Goal: Information Seeking & Learning: Learn about a topic

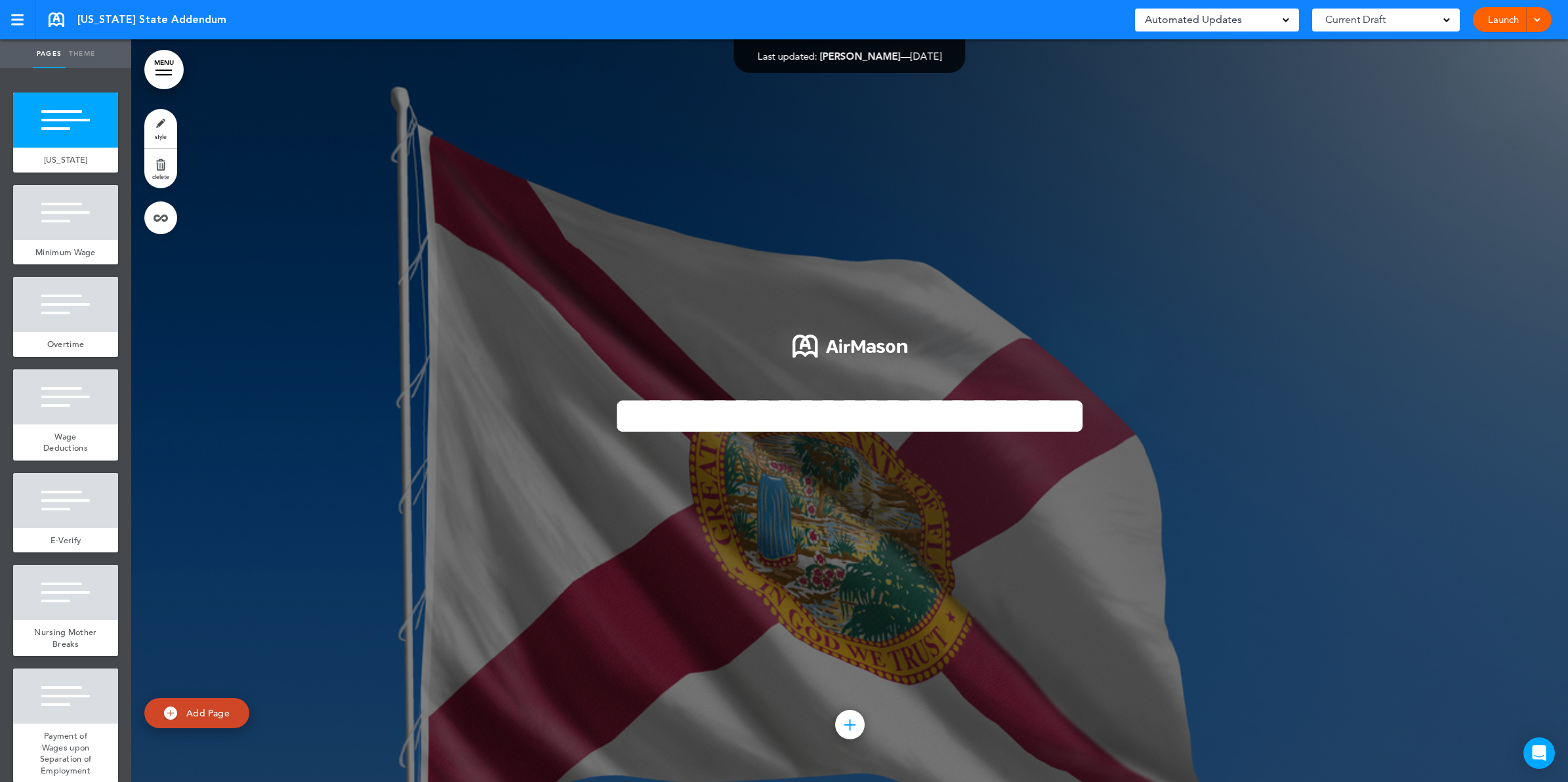
click at [178, 72] on link "MENU" at bounding box center [163, 69] width 39 height 39
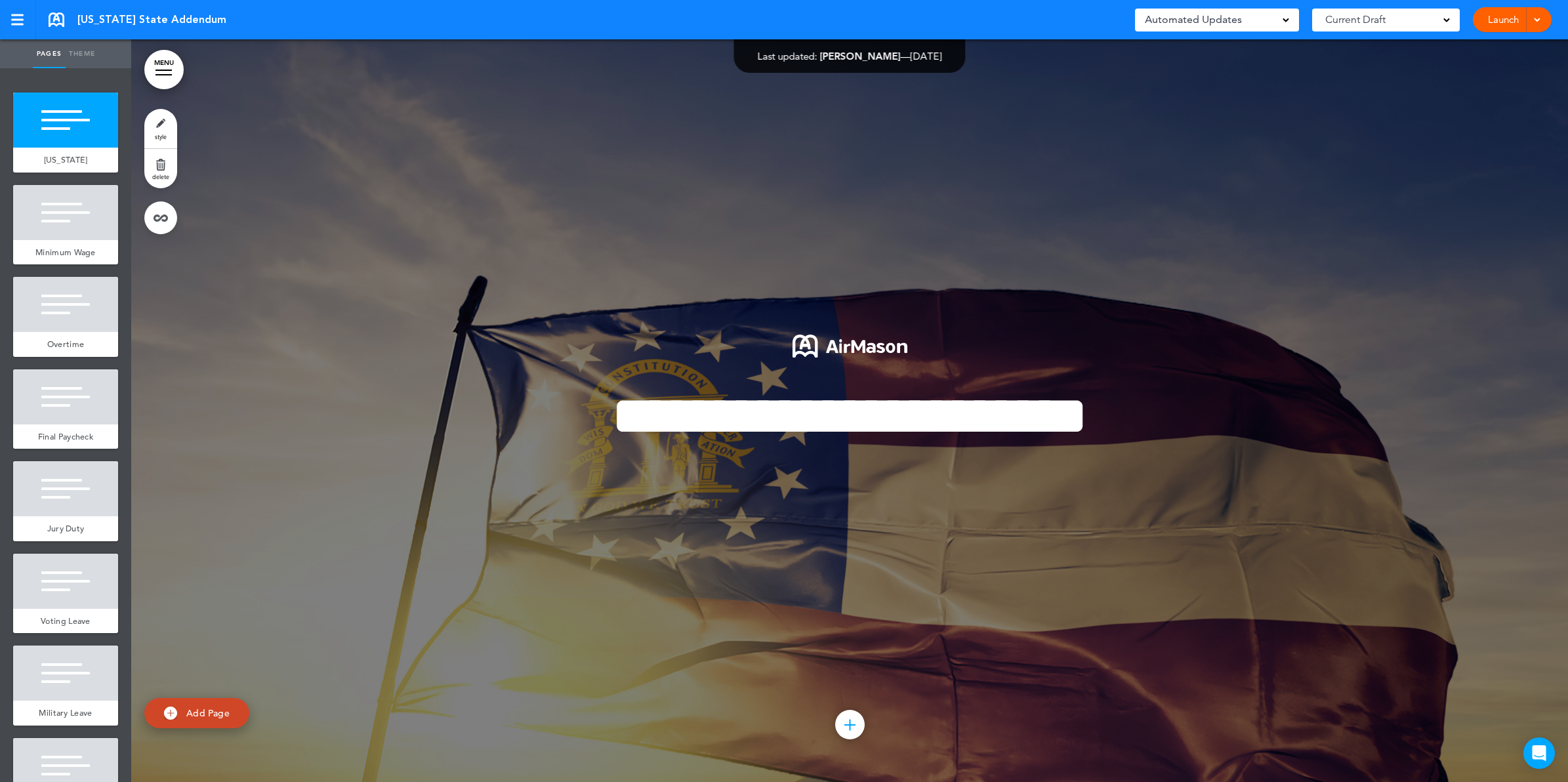
click at [175, 73] on link "MENU" at bounding box center [163, 69] width 39 height 39
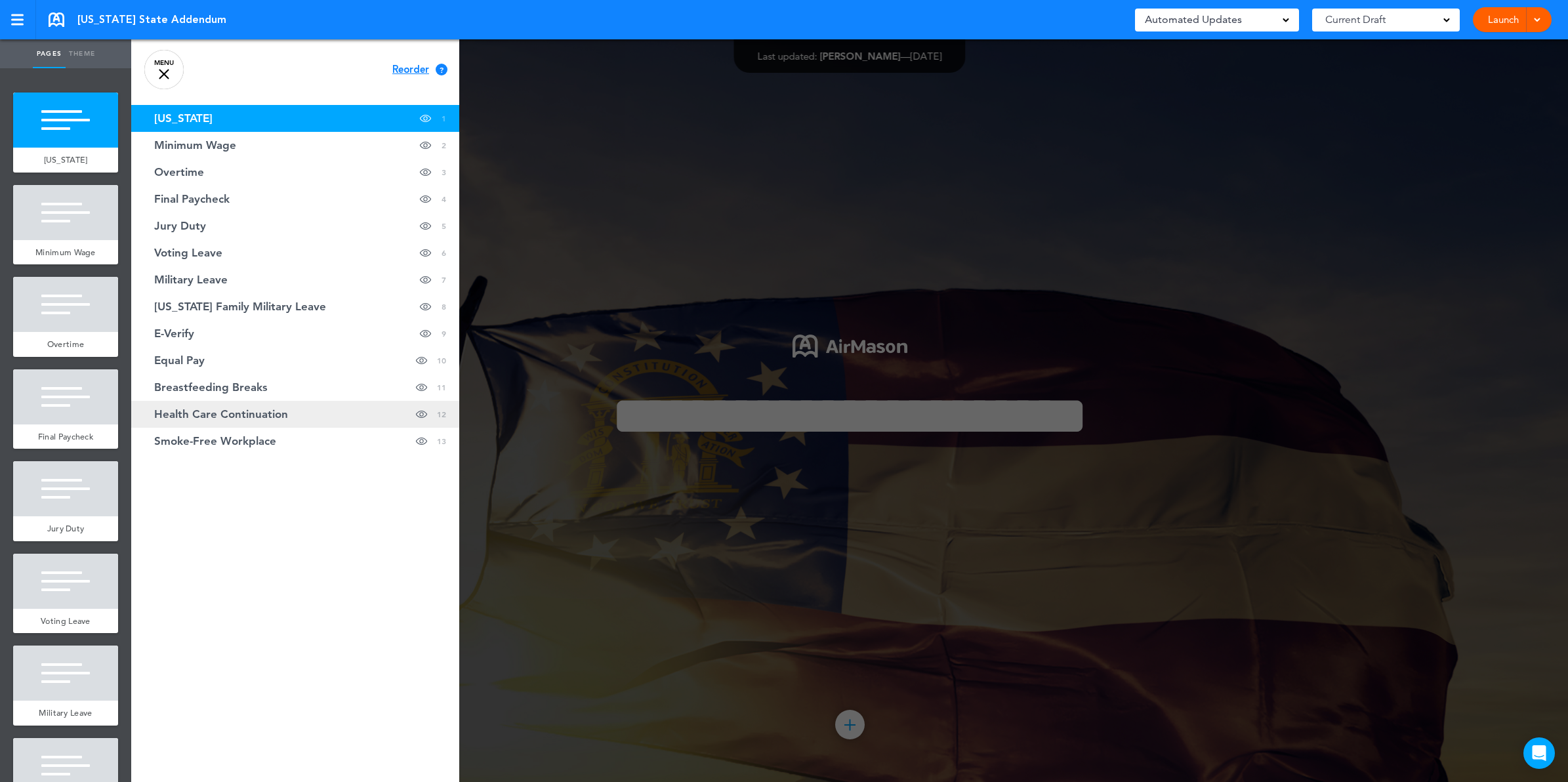
click at [284, 420] on span "Health Care Continuation" at bounding box center [221, 414] width 134 height 11
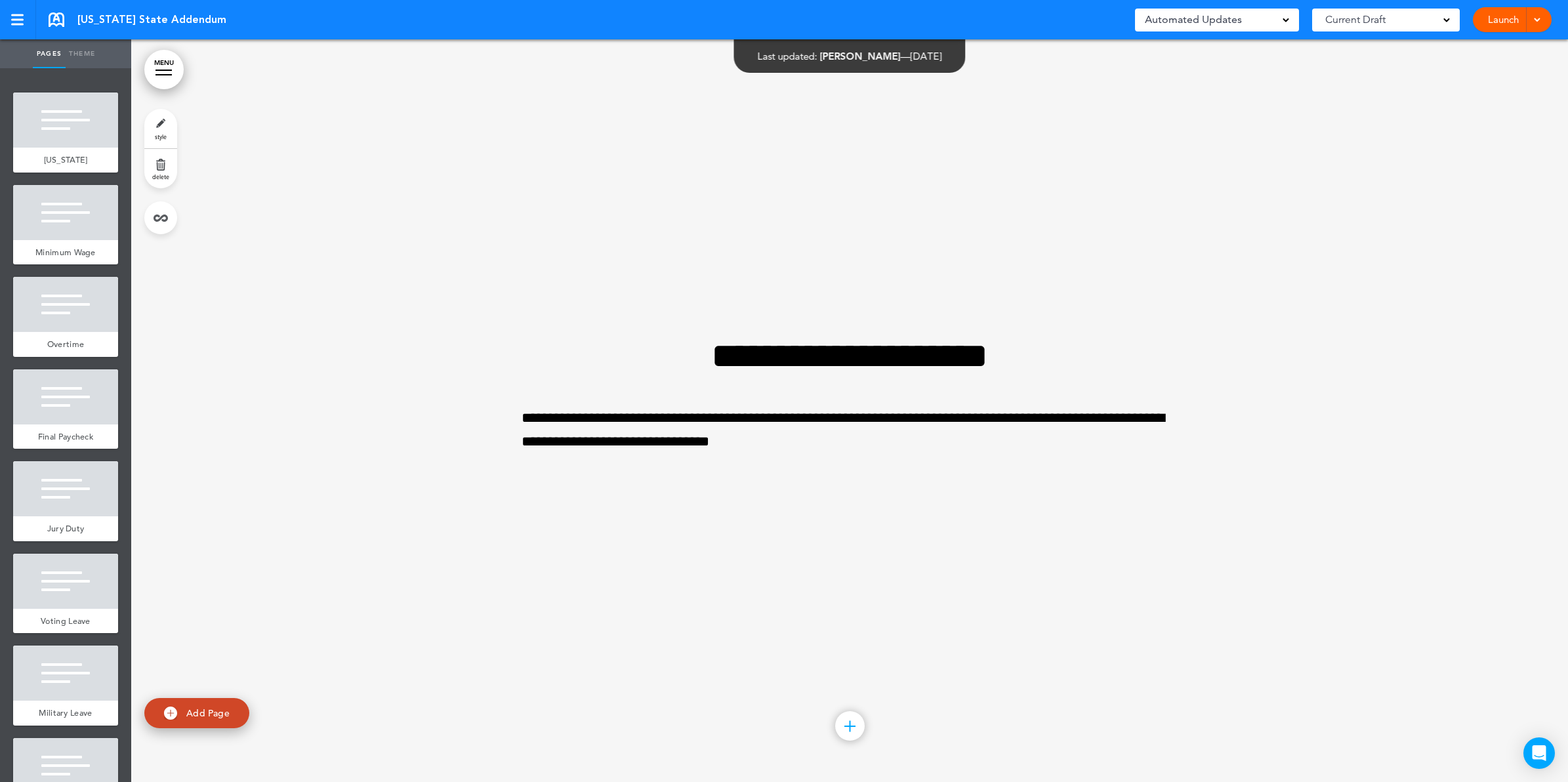
scroll to position [8919, 0]
click at [169, 66] on link "MENU" at bounding box center [163, 69] width 39 height 39
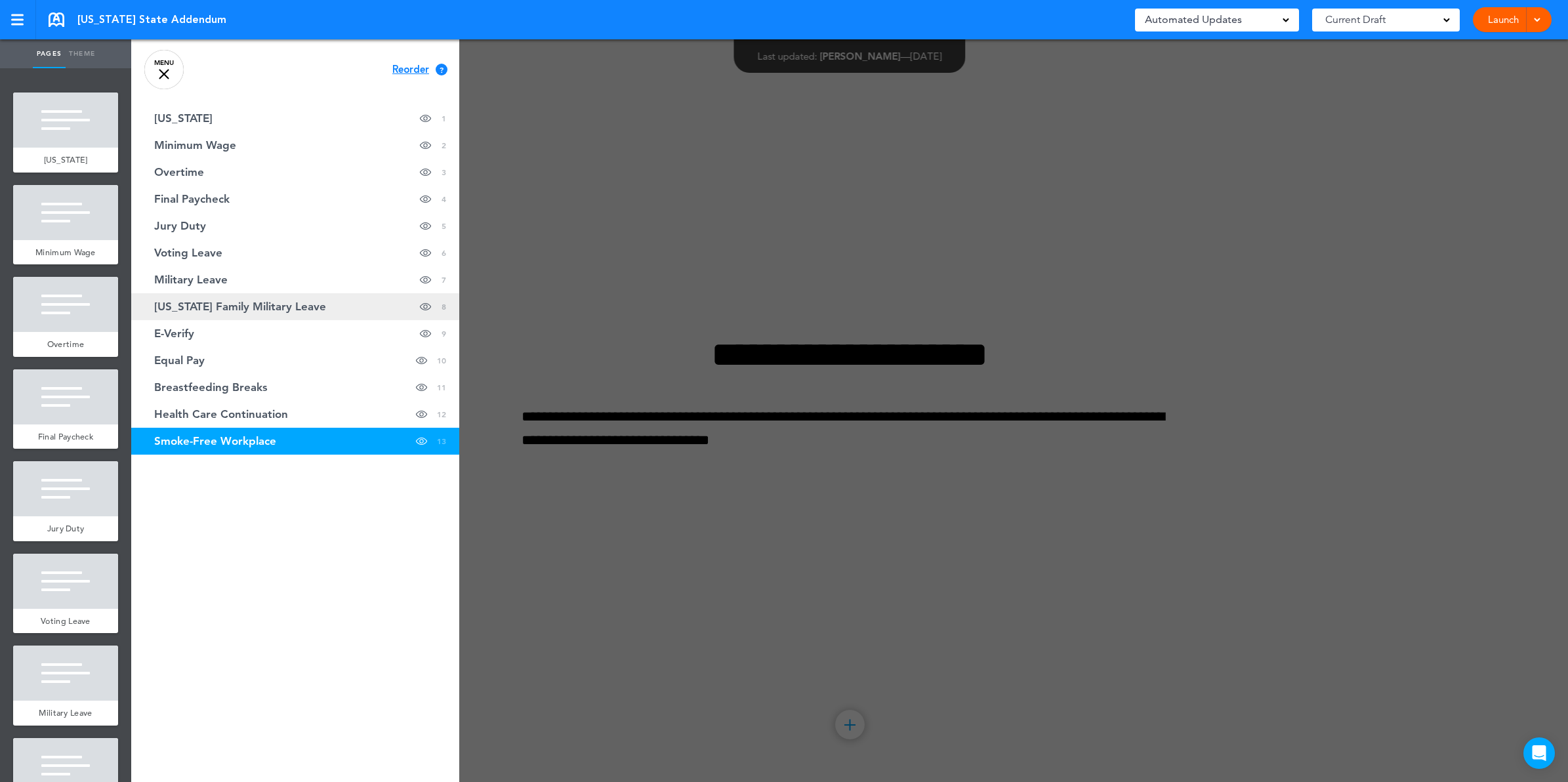
click at [198, 310] on span "Georgia Family Military Leave" at bounding box center [240, 306] width 172 height 11
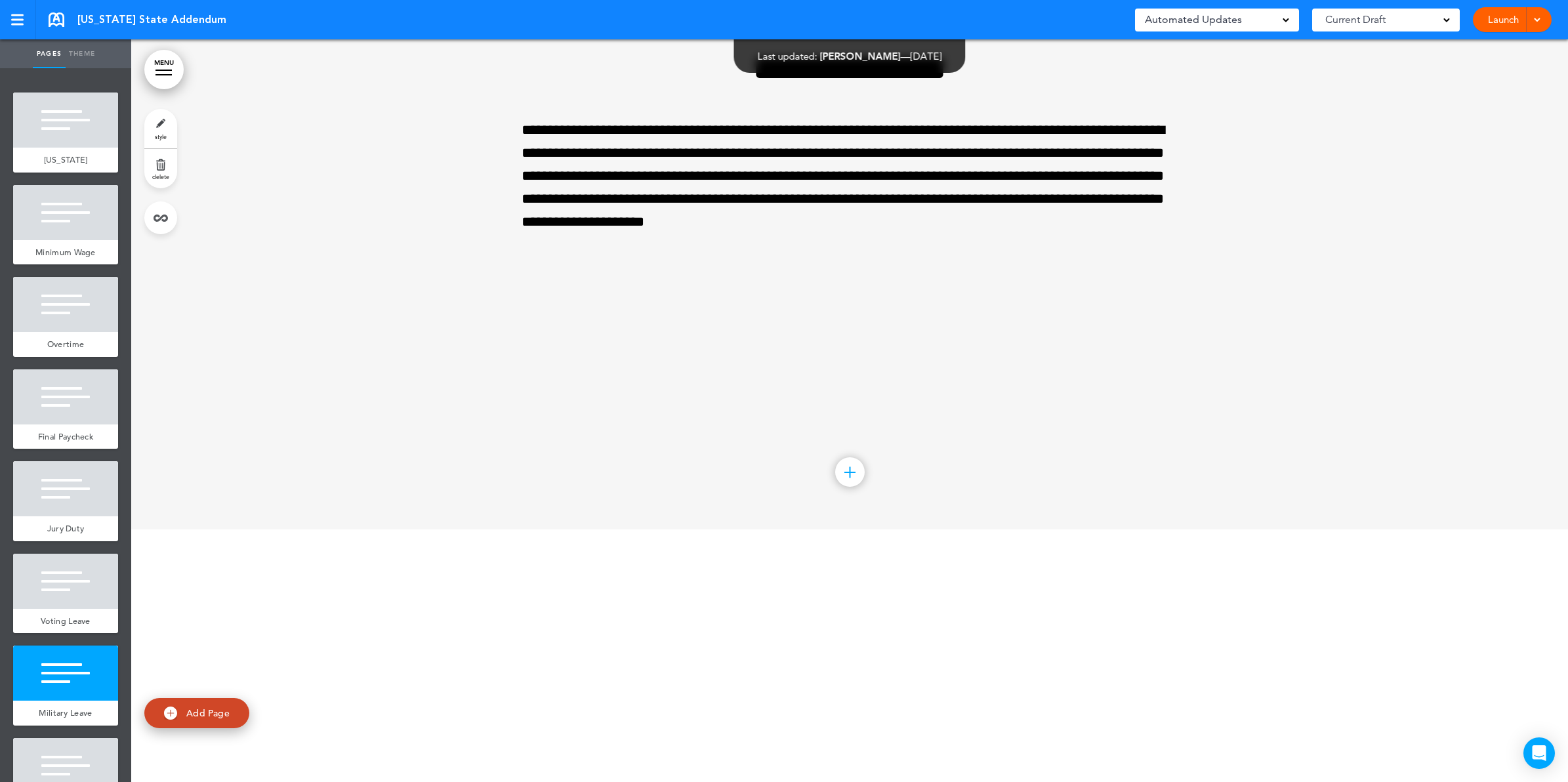
scroll to position [4628, 0]
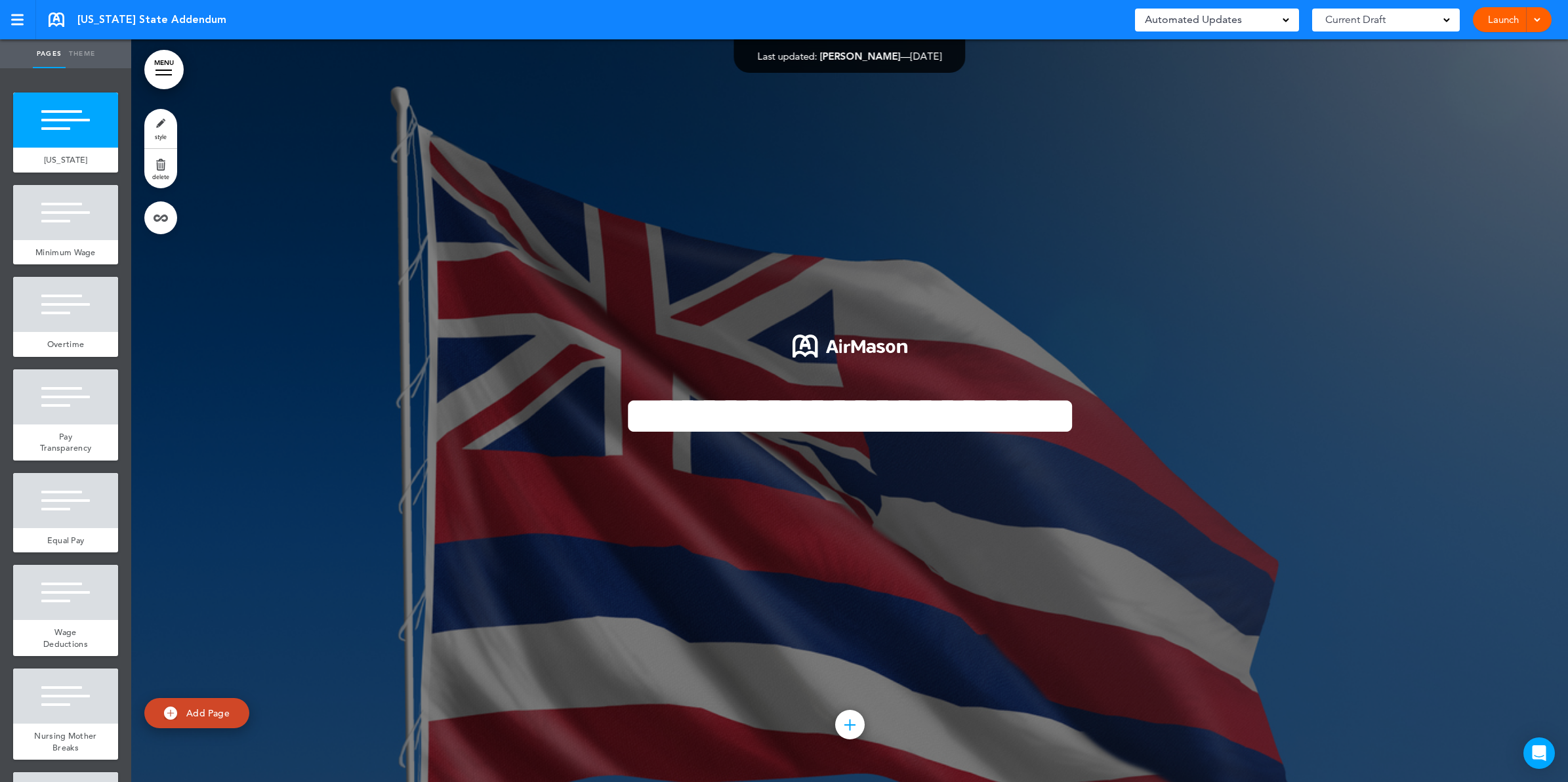
click at [159, 75] on link "MENU" at bounding box center [163, 69] width 39 height 39
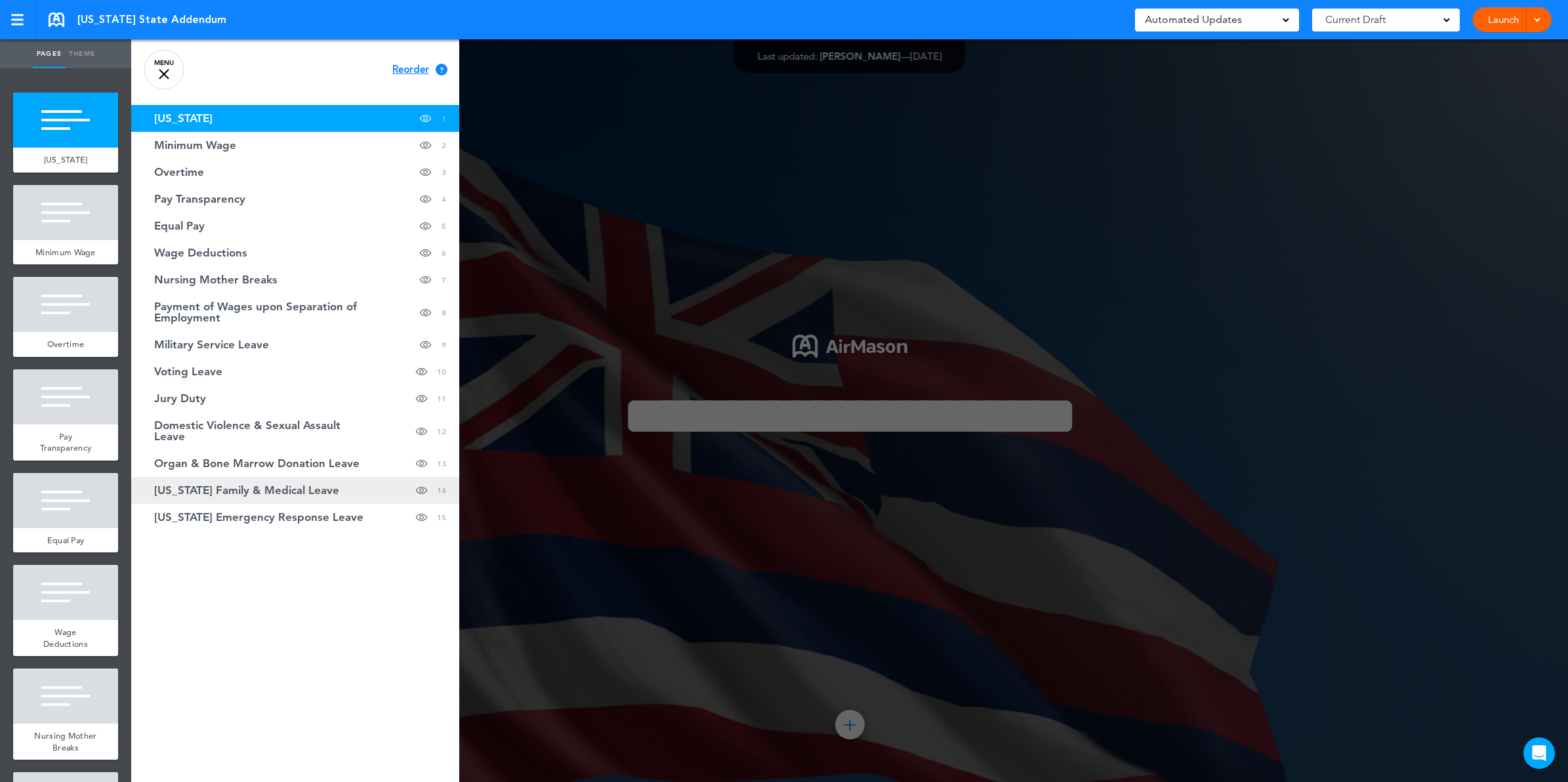
click at [270, 490] on span "[US_STATE] Family & Medical Leave" at bounding box center [246, 490] width 185 height 11
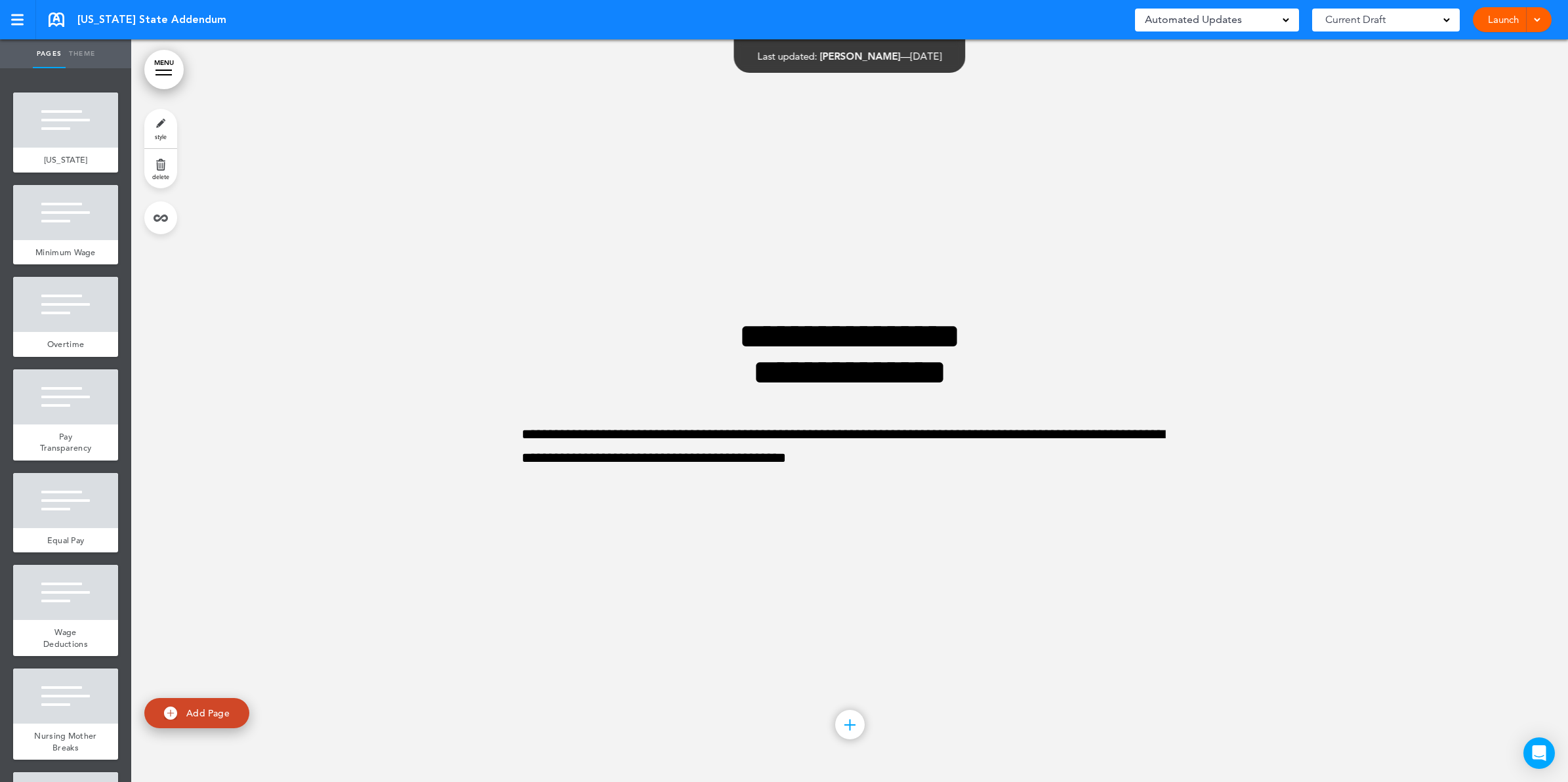
scroll to position [11039, 0]
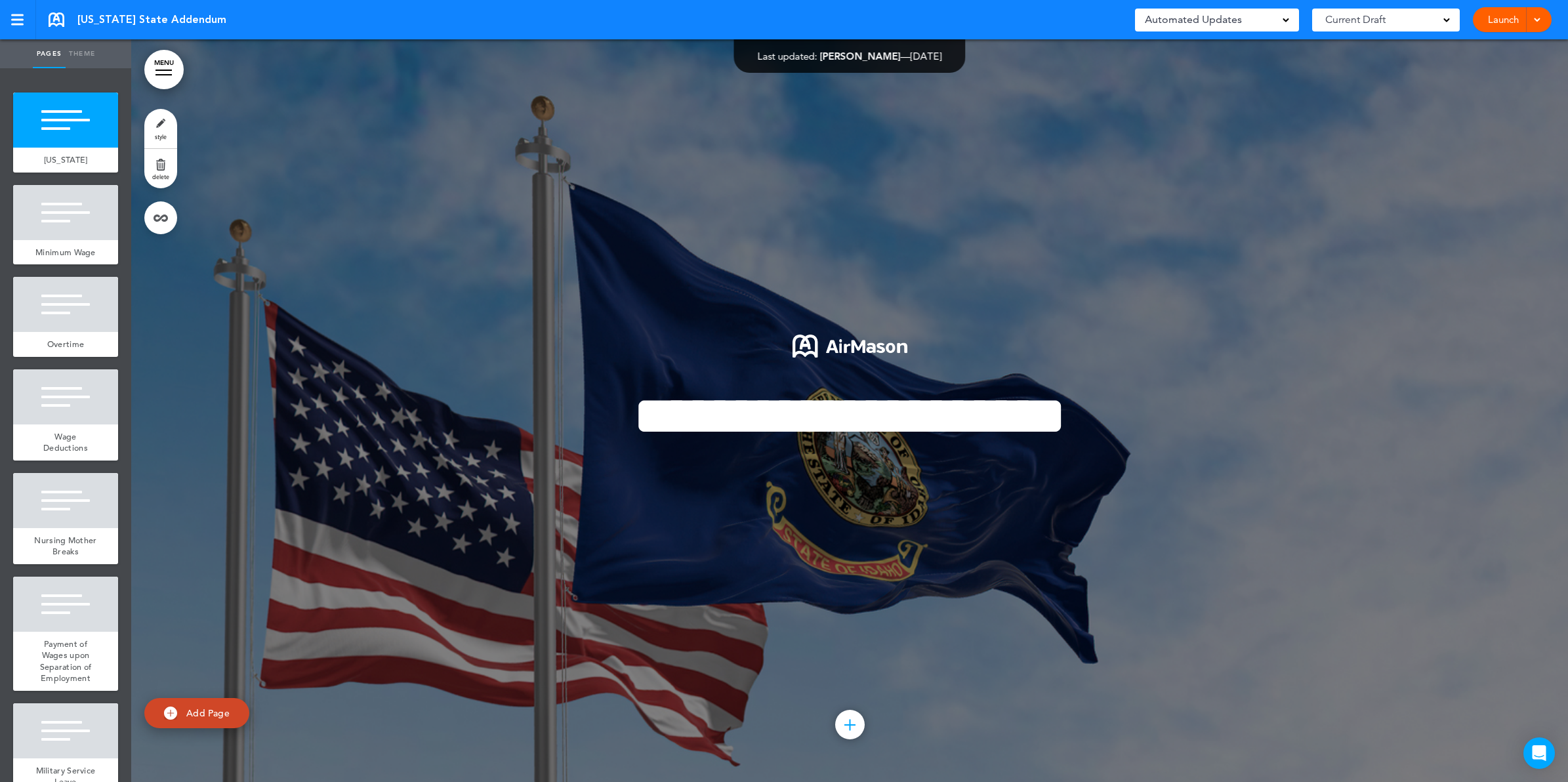
click at [161, 125] on link "style" at bounding box center [160, 128] width 33 height 39
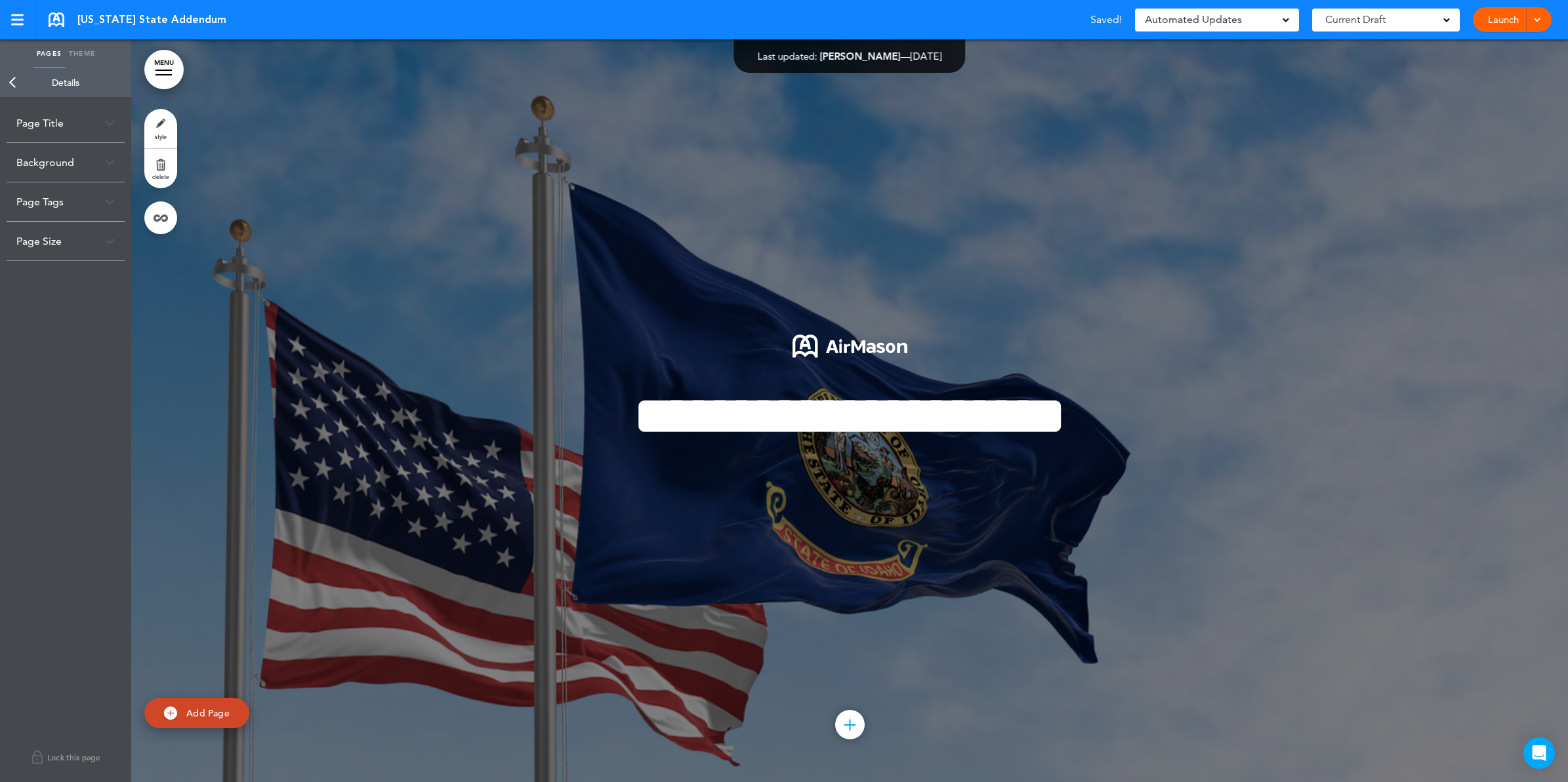
click at [8, 77] on link "Back" at bounding box center [13, 82] width 26 height 29
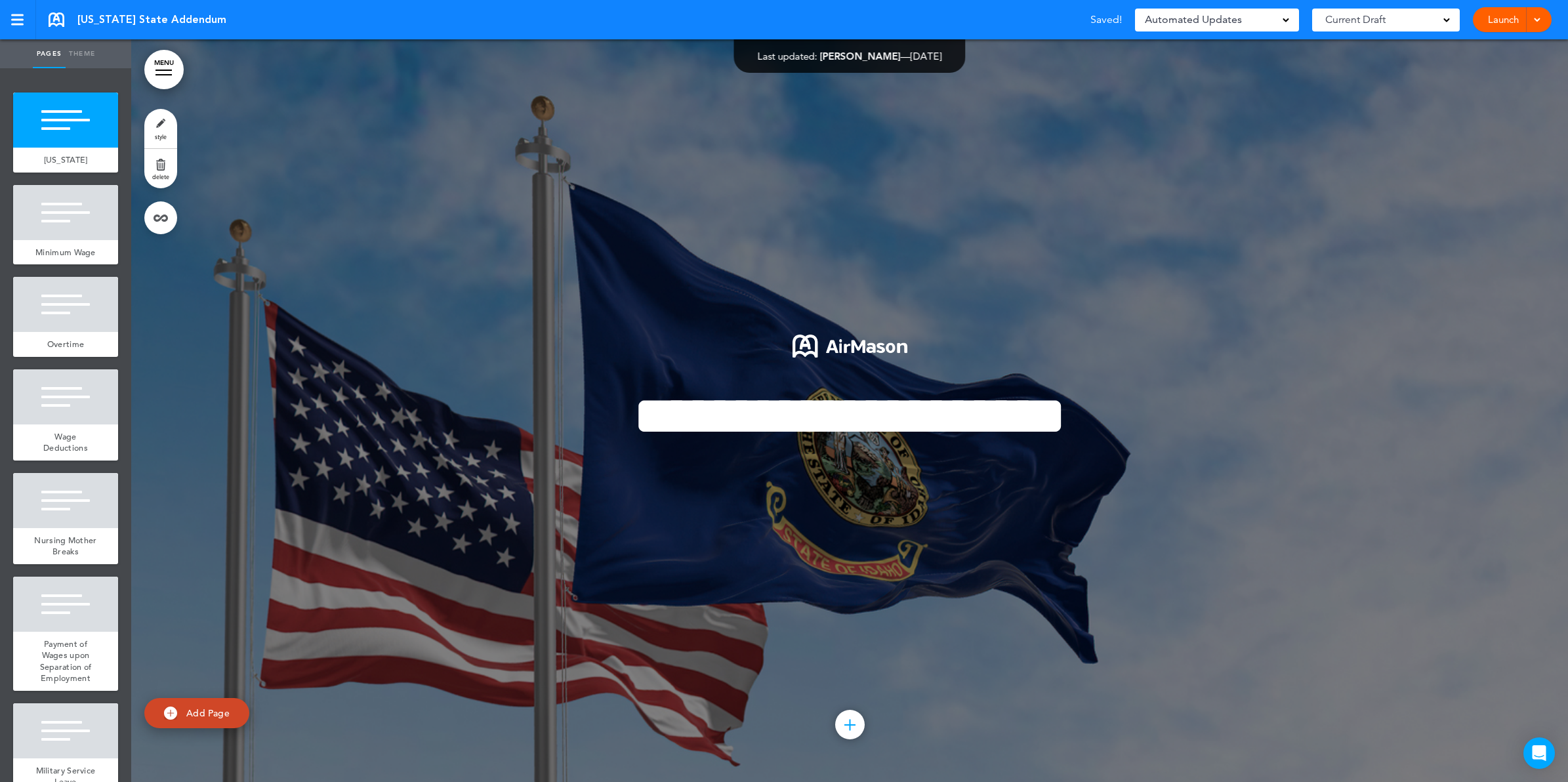
click at [189, 66] on div at bounding box center [849, 410] width 1437 height 743
click at [169, 68] on link "MENU" at bounding box center [163, 69] width 39 height 39
